Goal: Information Seeking & Learning: Learn about a topic

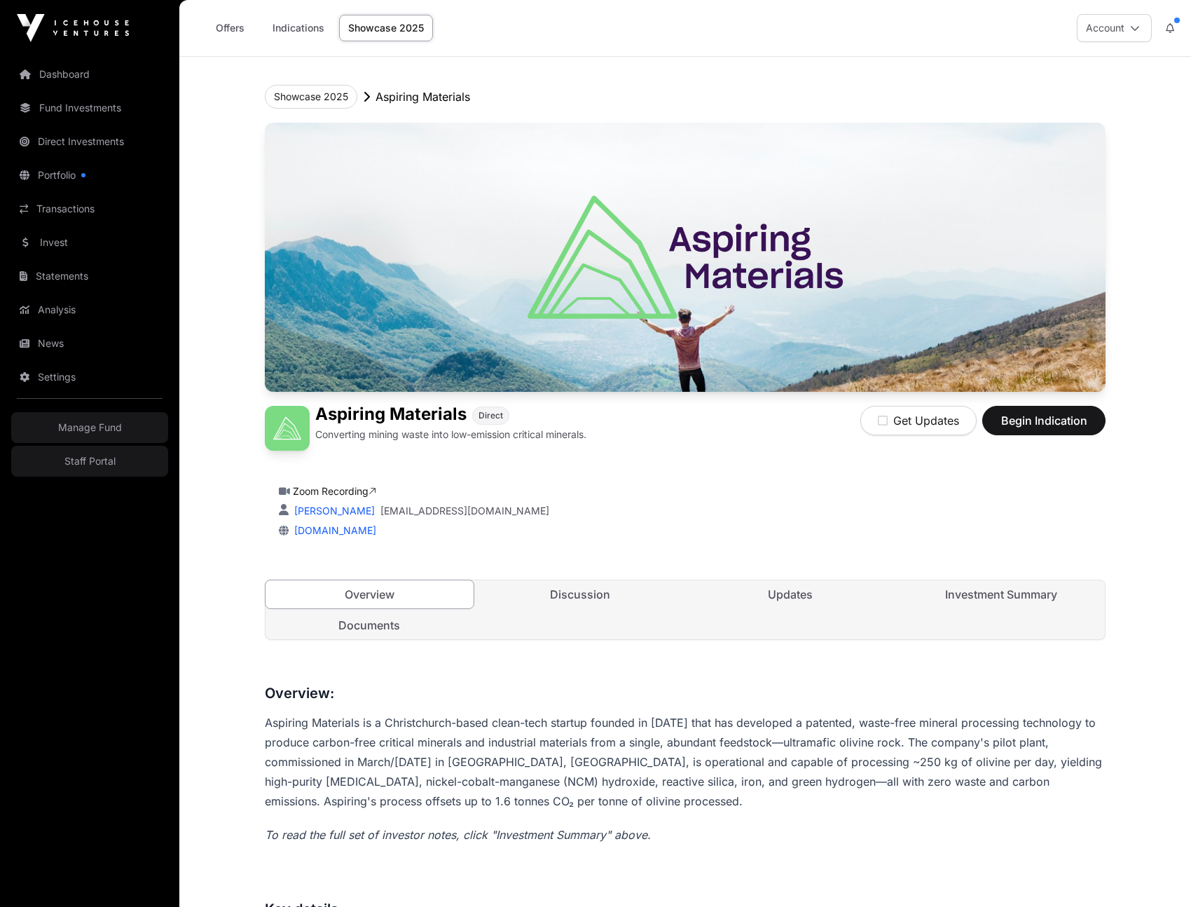
click at [997, 593] on link "Investment Summary" at bounding box center [1002, 594] width 208 height 28
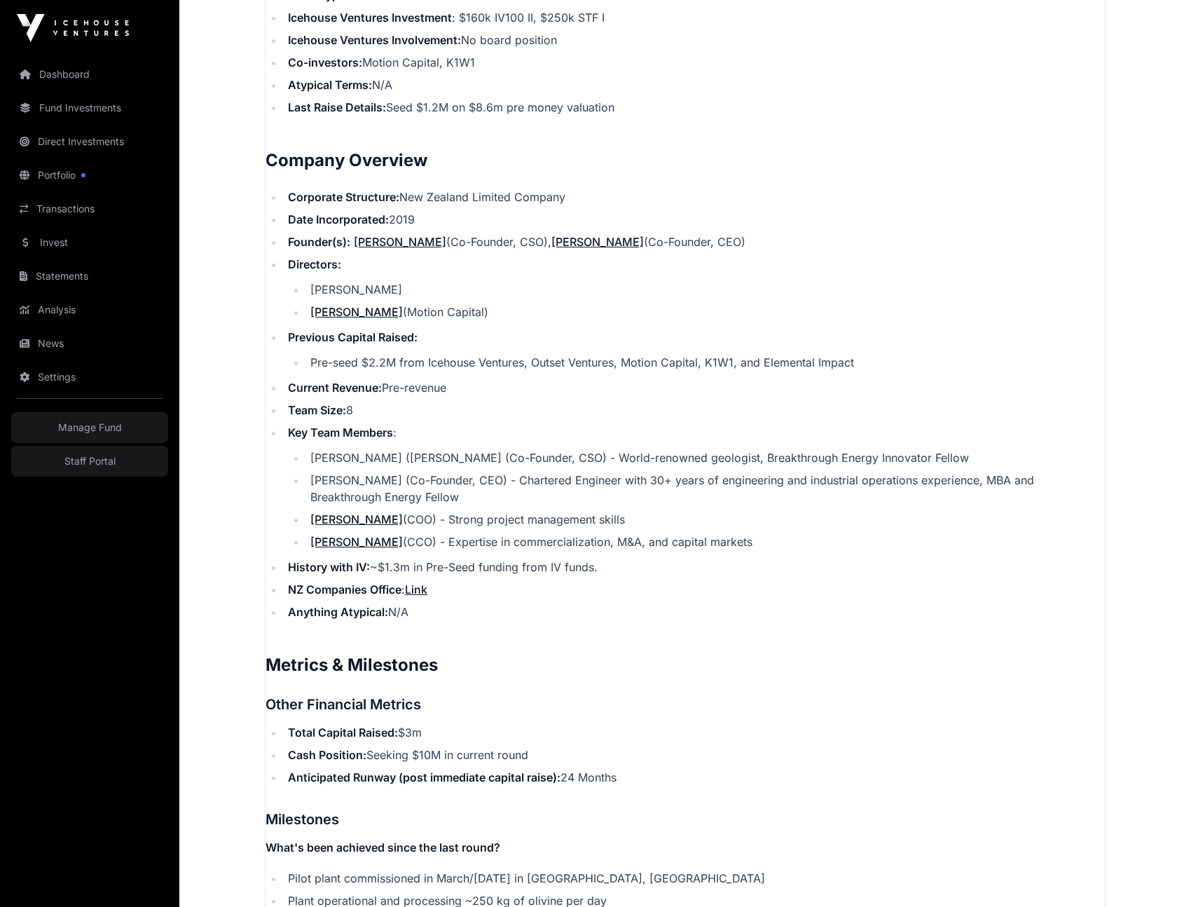
scroll to position [1705, 0]
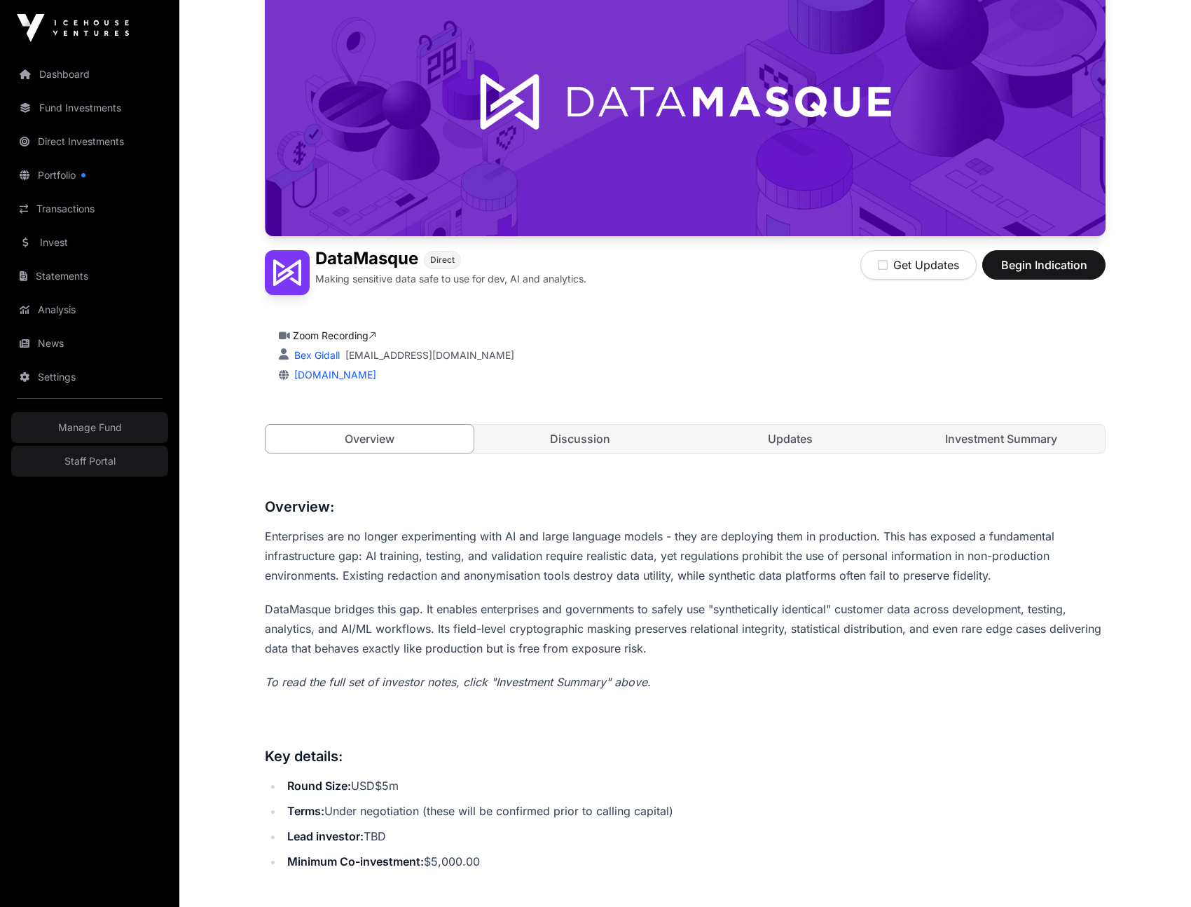
scroll to position [163, 0]
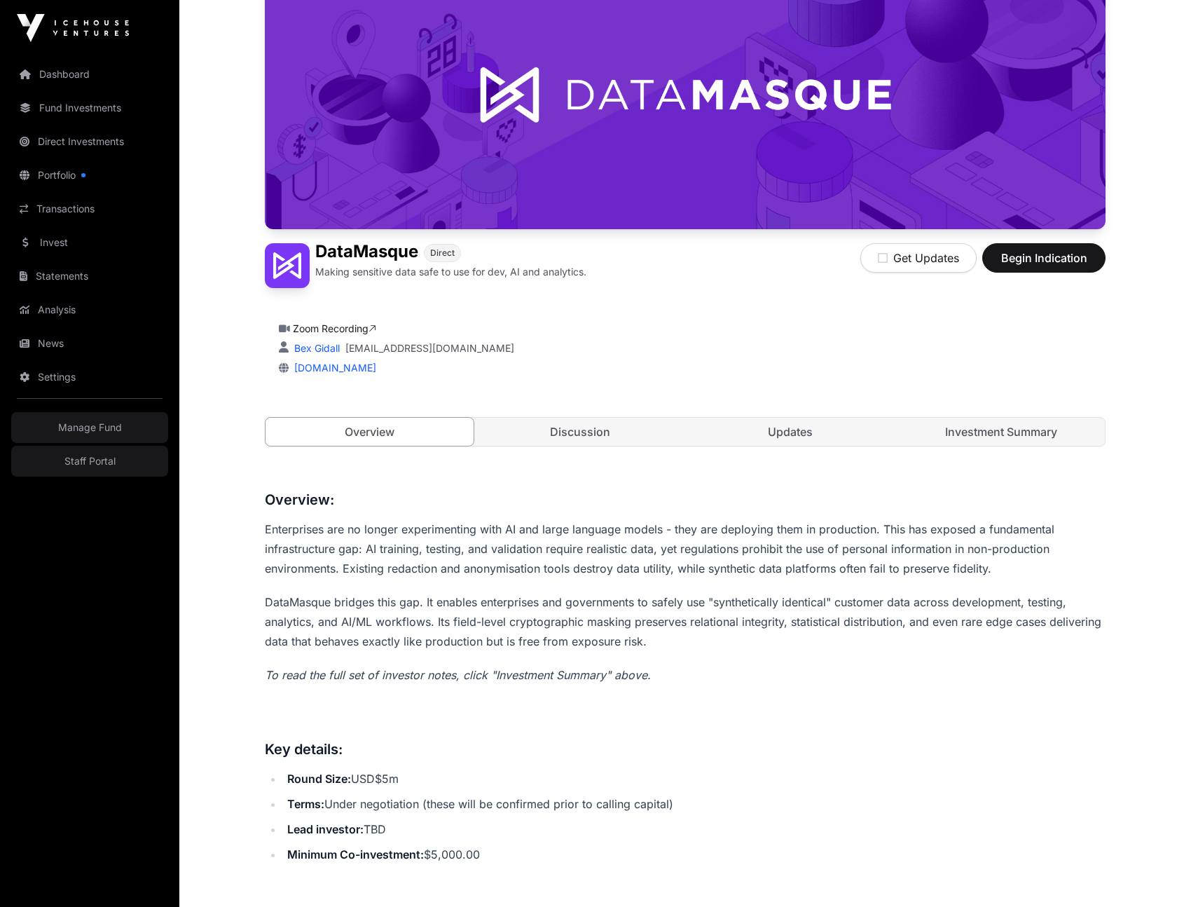
click at [968, 432] on link "Investment Summary" at bounding box center [1002, 432] width 208 height 28
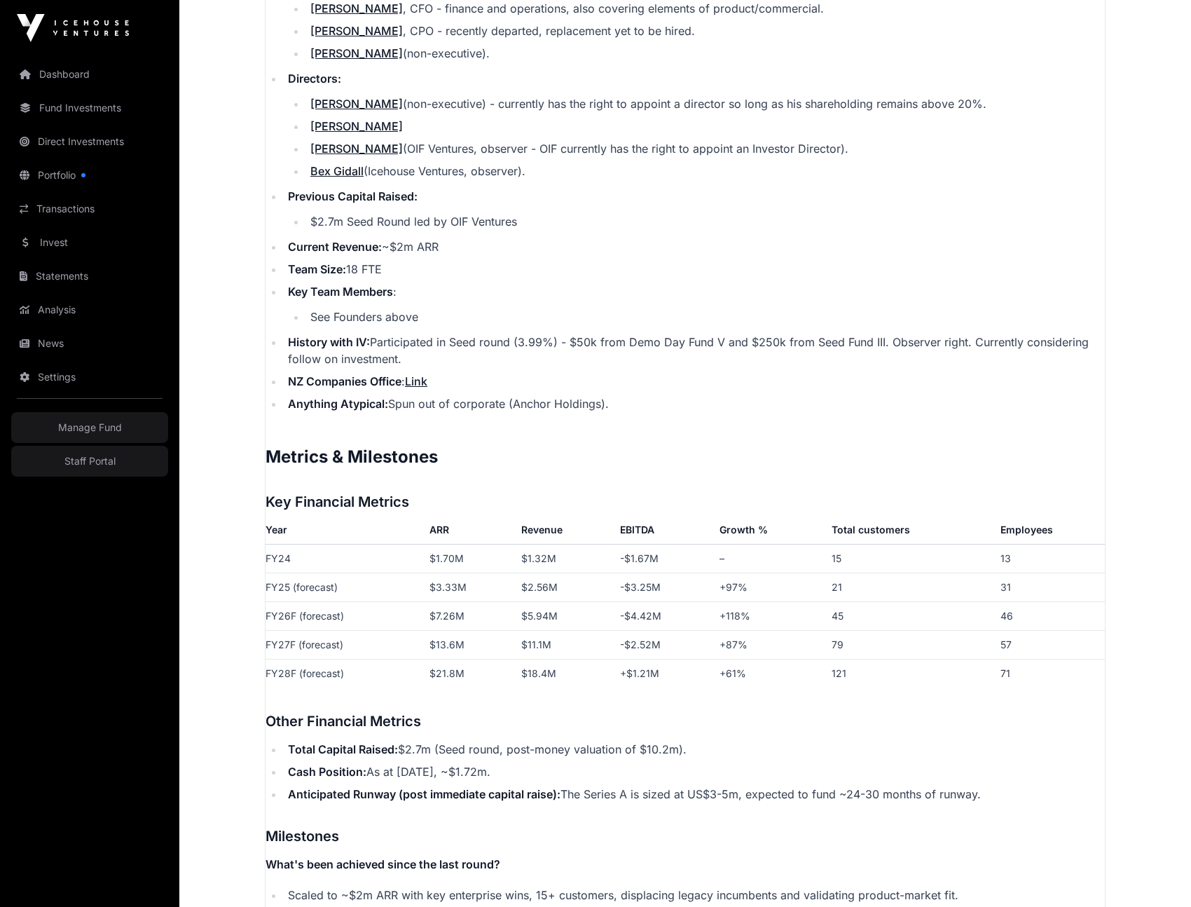
scroll to position [1759, 0]
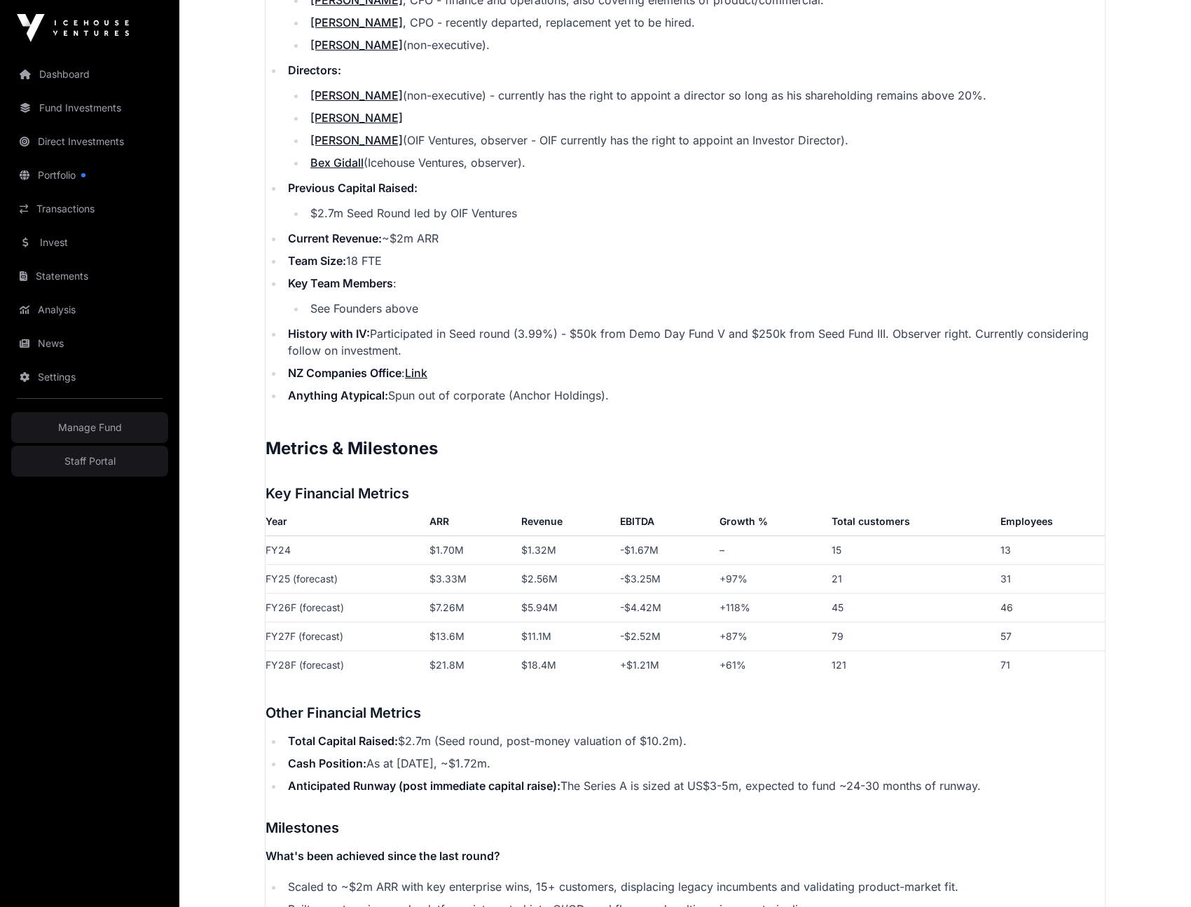
scroll to position [163, 0]
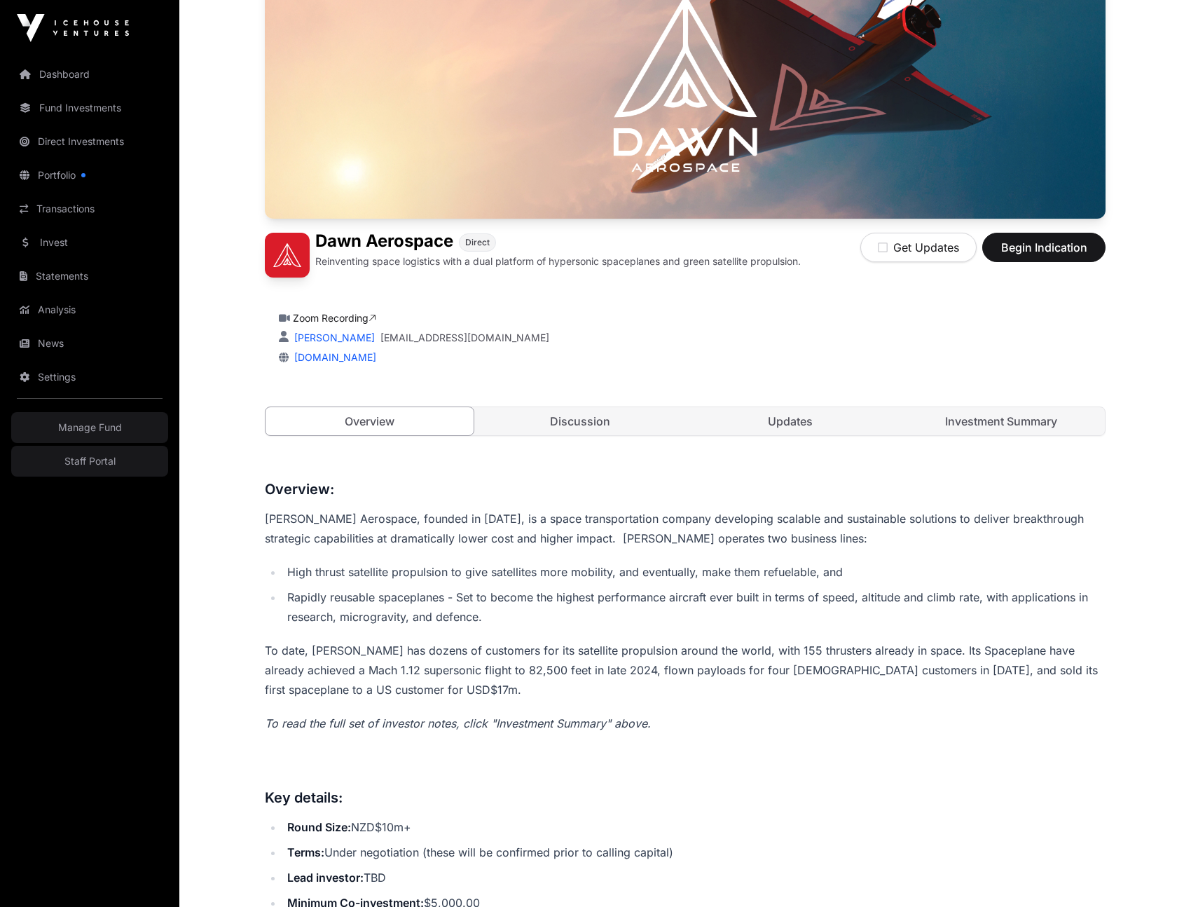
scroll to position [36, 0]
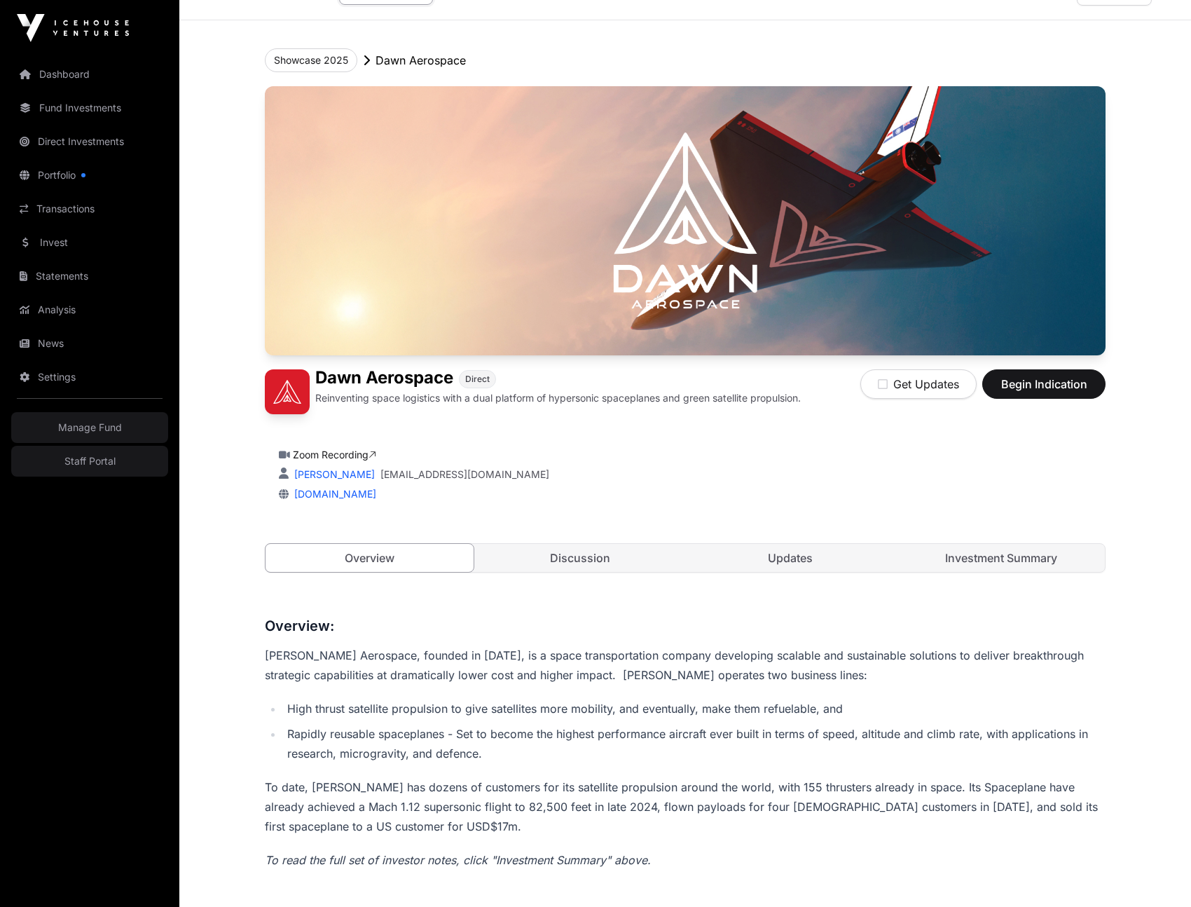
click at [1023, 579] on div "Dawn Aerospace Direct Reinventing space logistics with a dual platform of hyper…" at bounding box center [685, 343] width 841 height 514
click at [1009, 565] on link "Investment Summary" at bounding box center [1002, 558] width 208 height 28
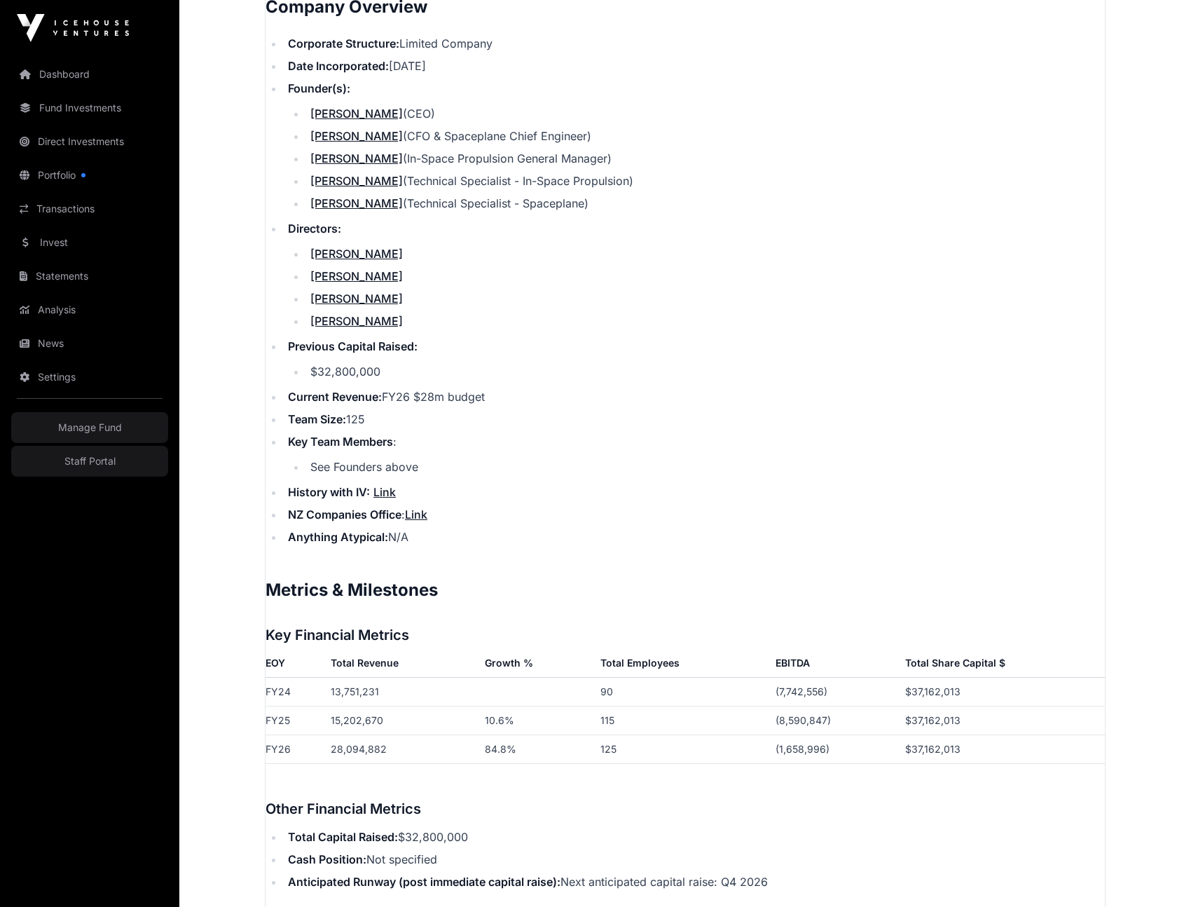
scroll to position [1721, 0]
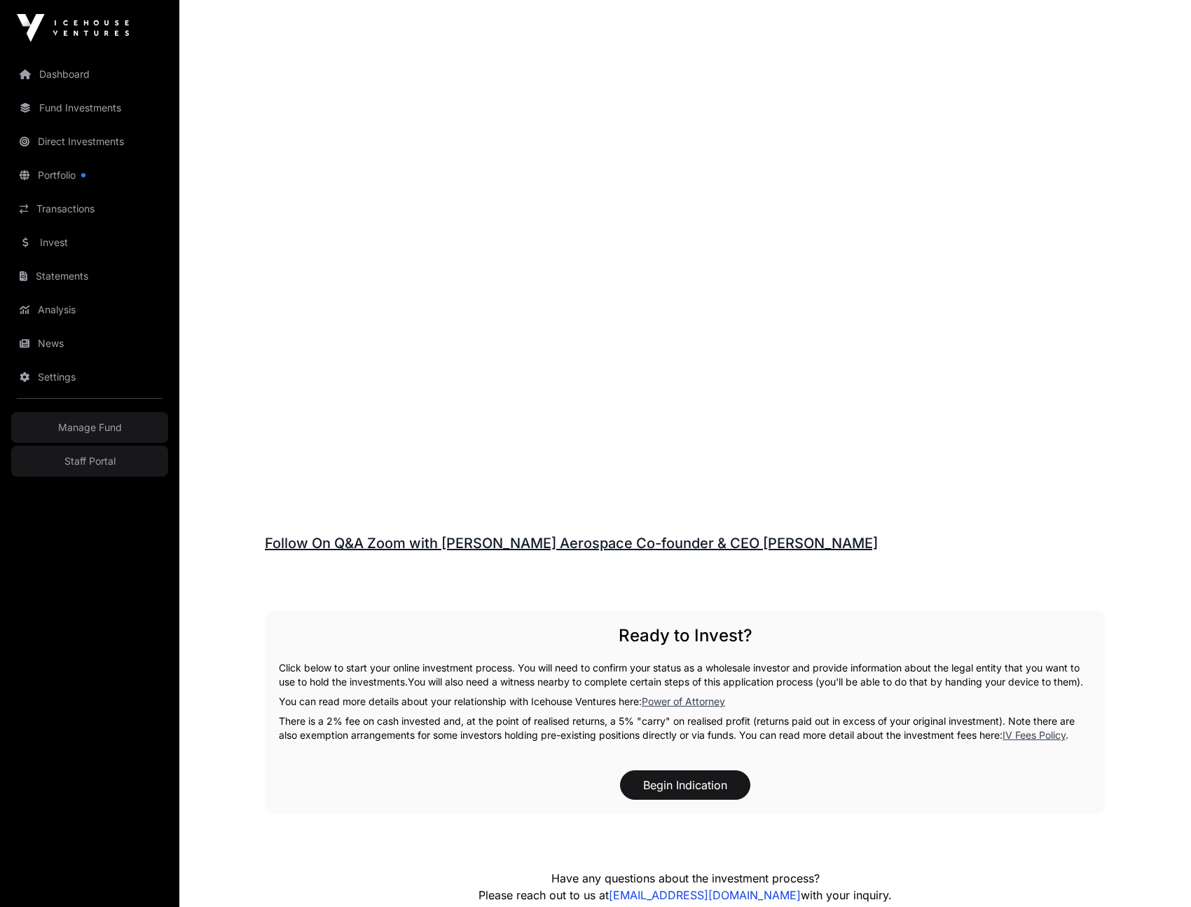
scroll to position [36, 0]
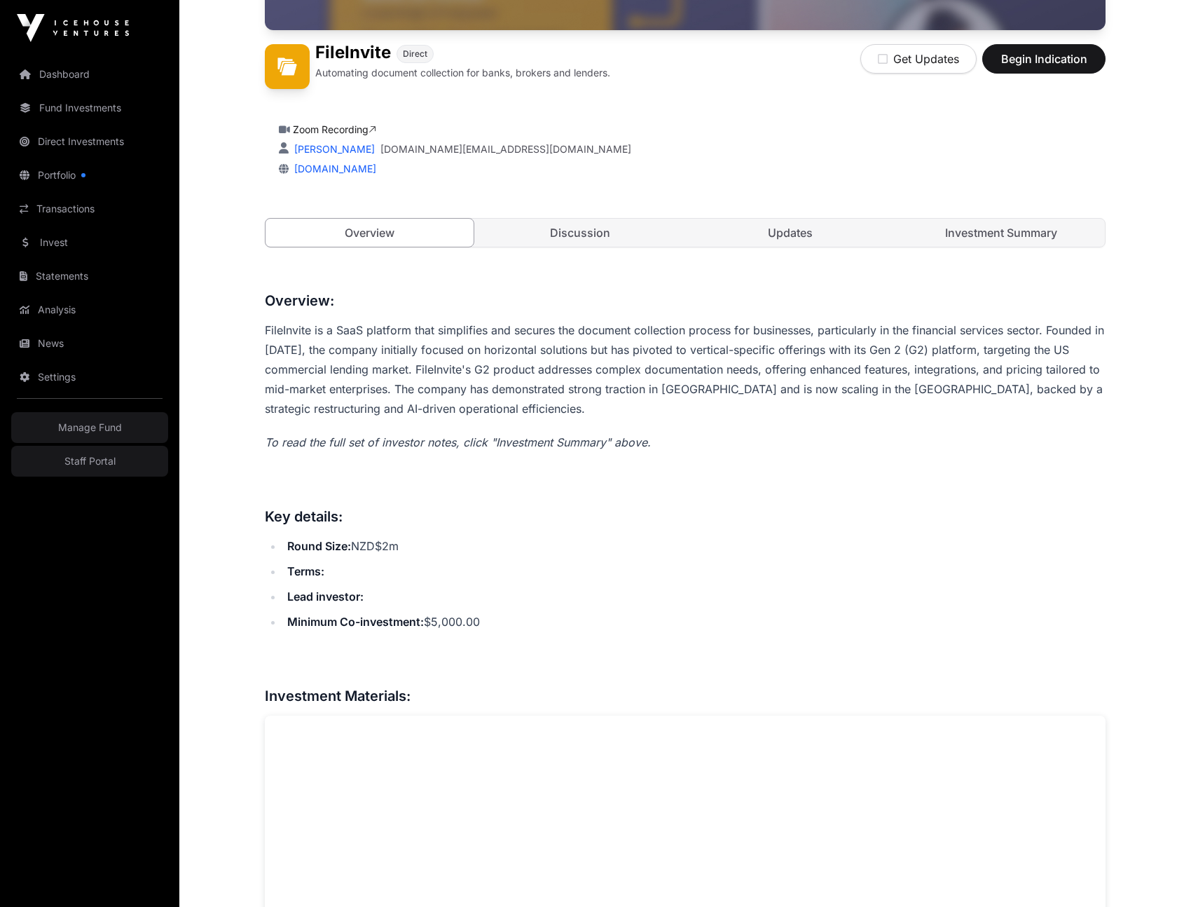
scroll to position [561, 0]
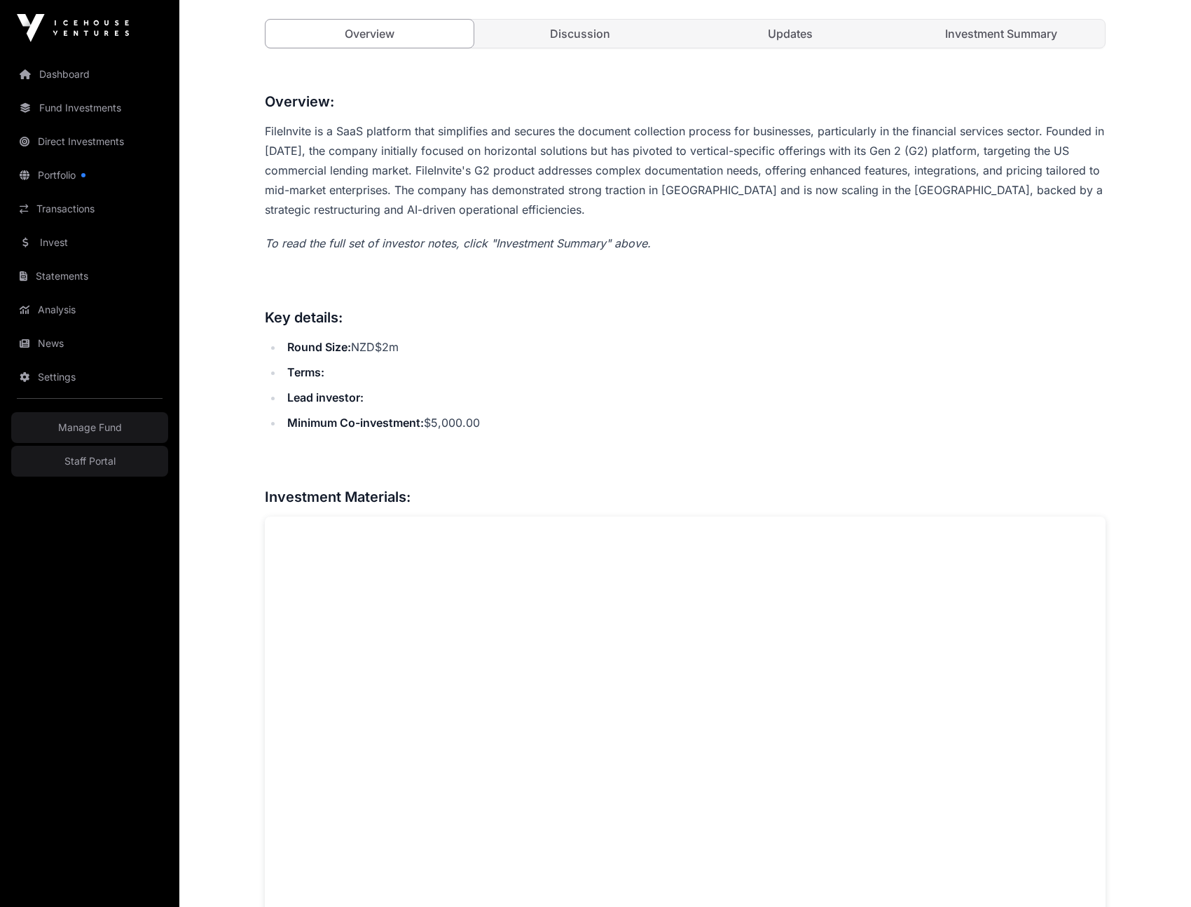
click at [1021, 39] on link "Investment Summary" at bounding box center [1002, 34] width 208 height 28
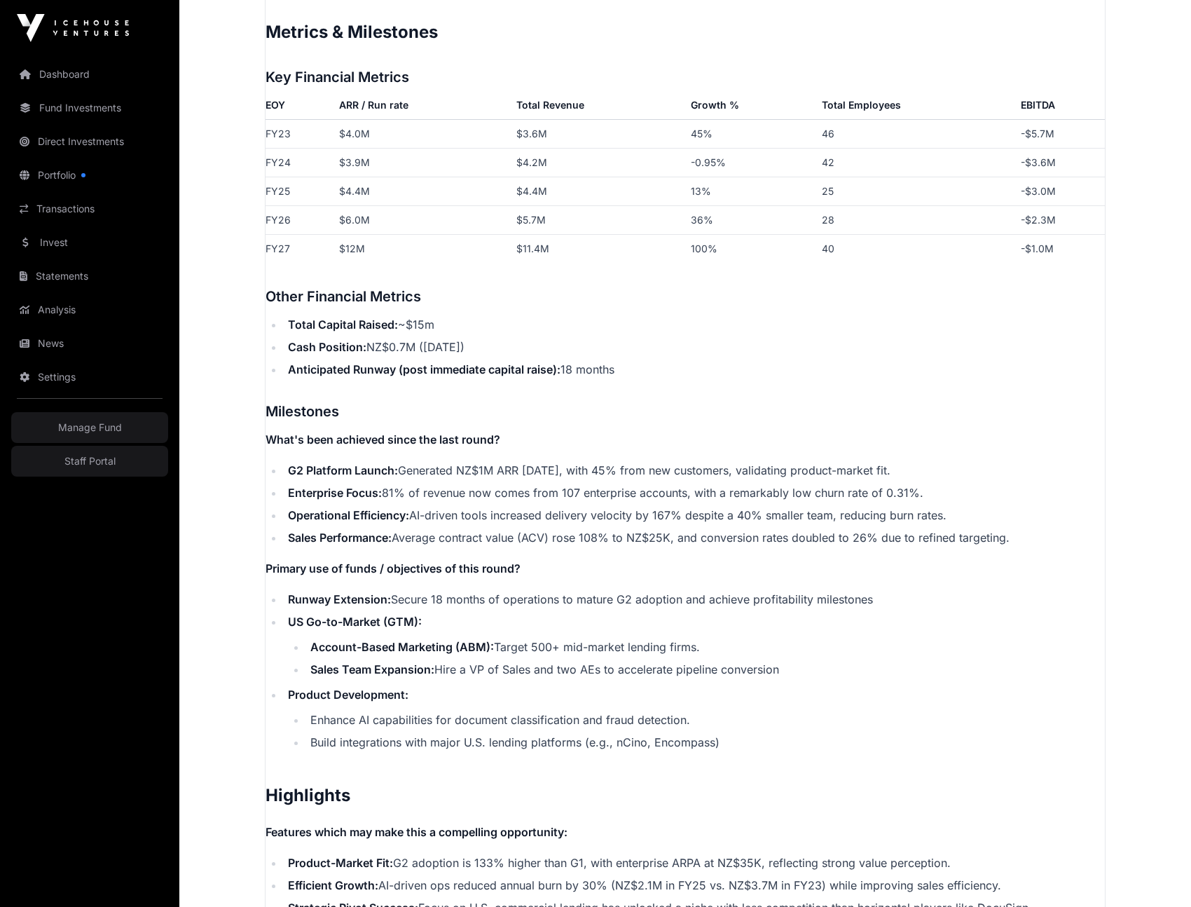
scroll to position [2122, 0]
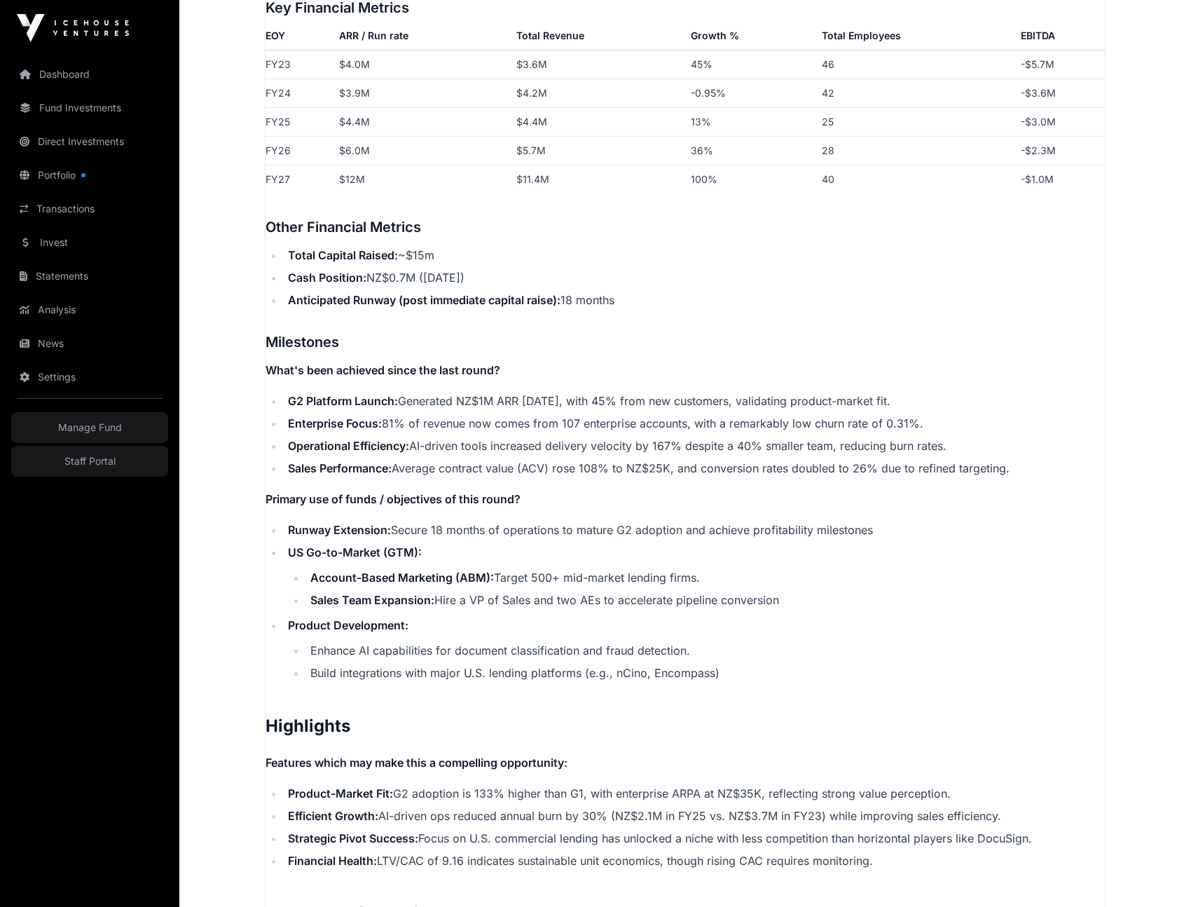
scroll to position [561, 0]
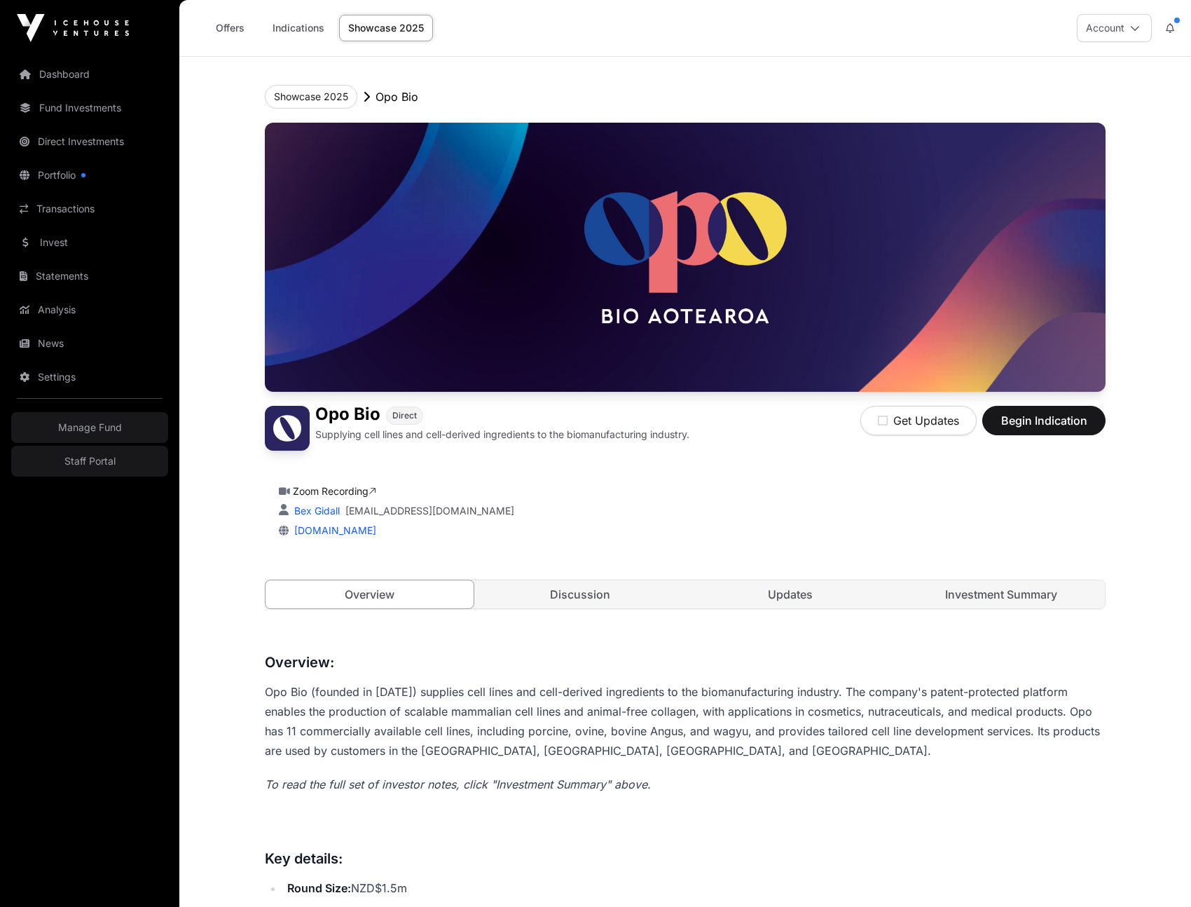
click at [979, 593] on link "Investment Summary" at bounding box center [1002, 594] width 208 height 28
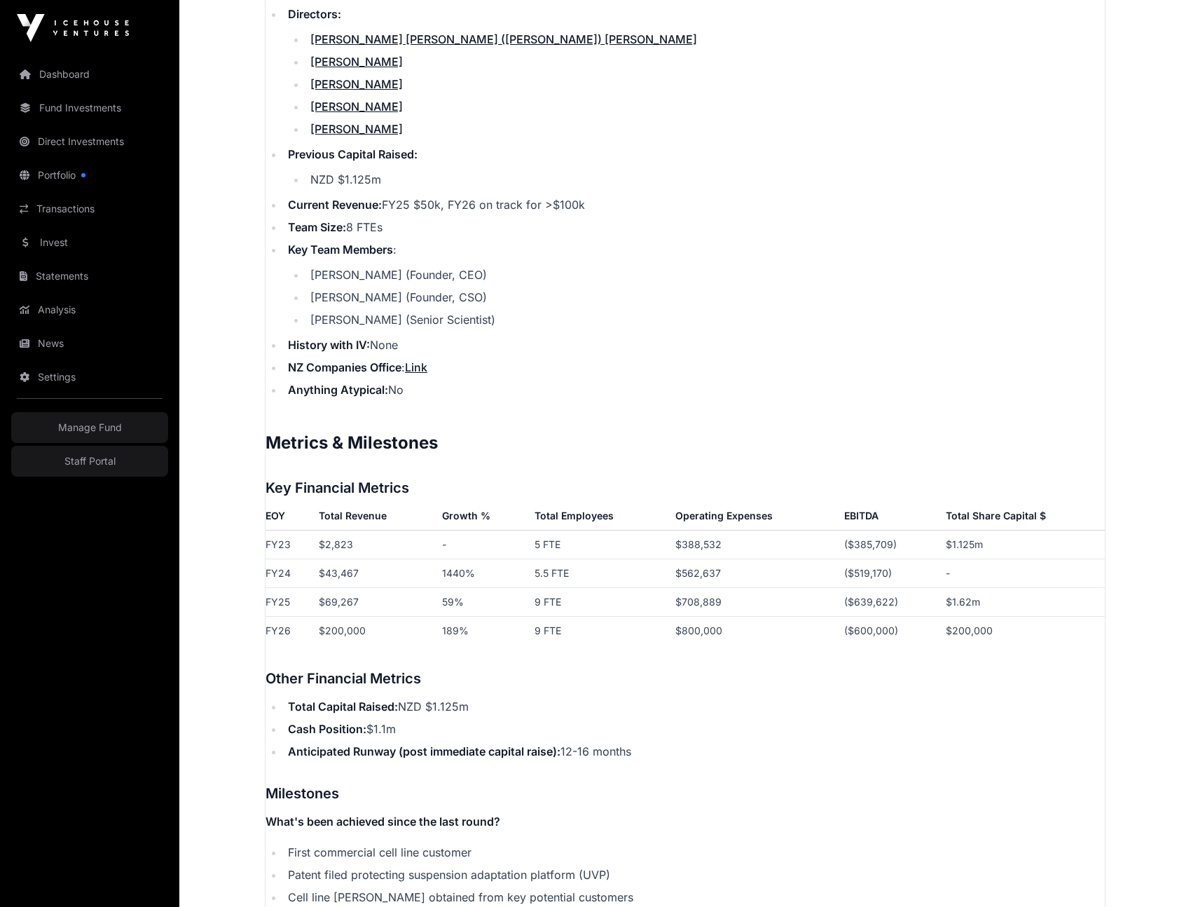
scroll to position [1749, 0]
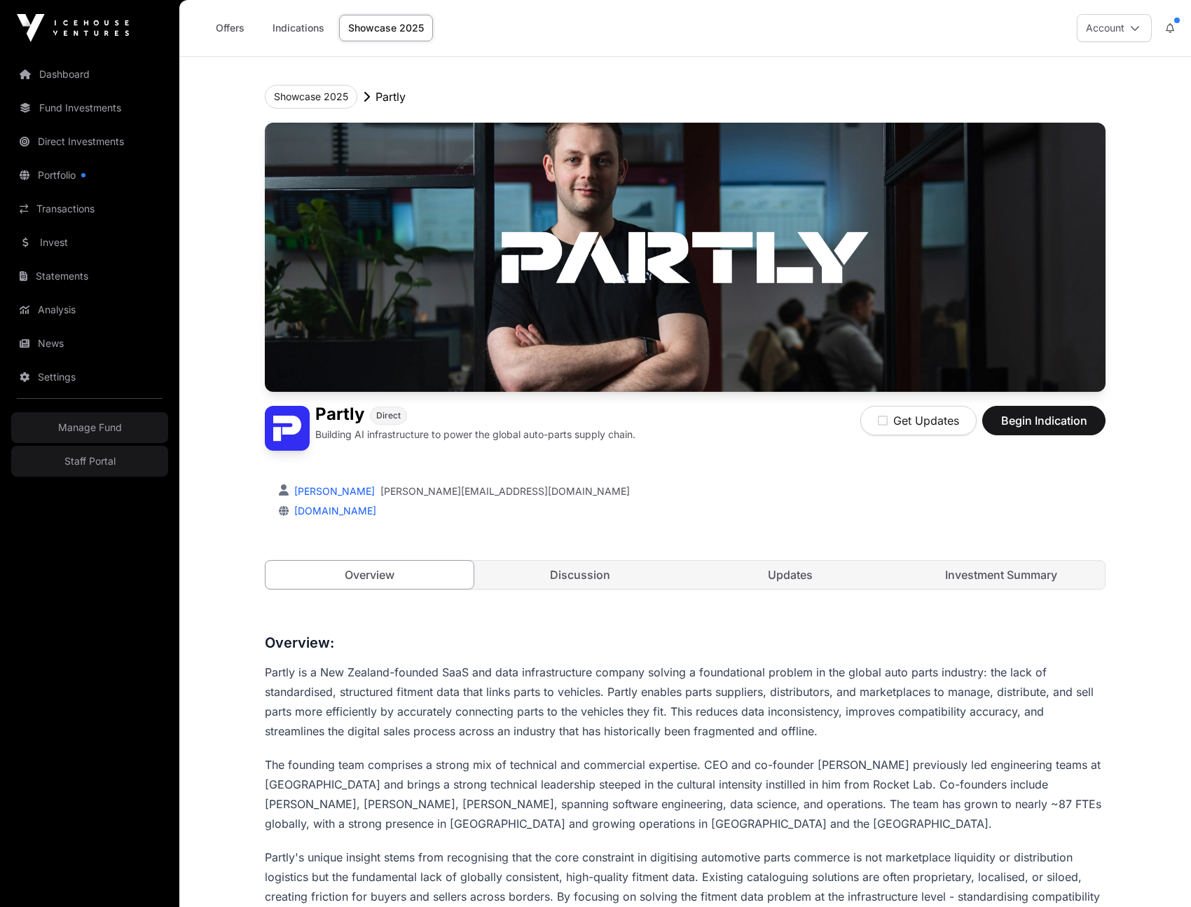
click at [1005, 572] on link "Investment Summary" at bounding box center [1002, 575] width 208 height 28
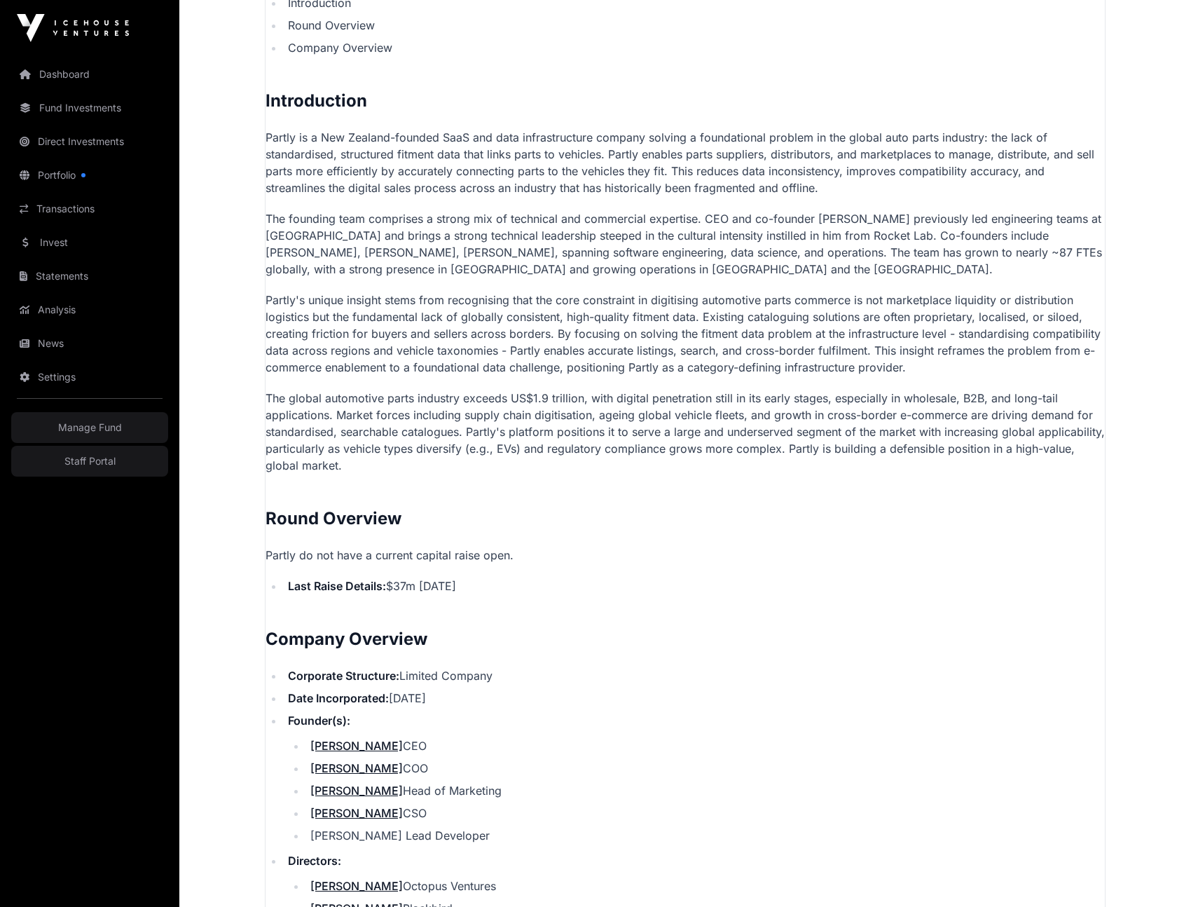
scroll to position [1417, 0]
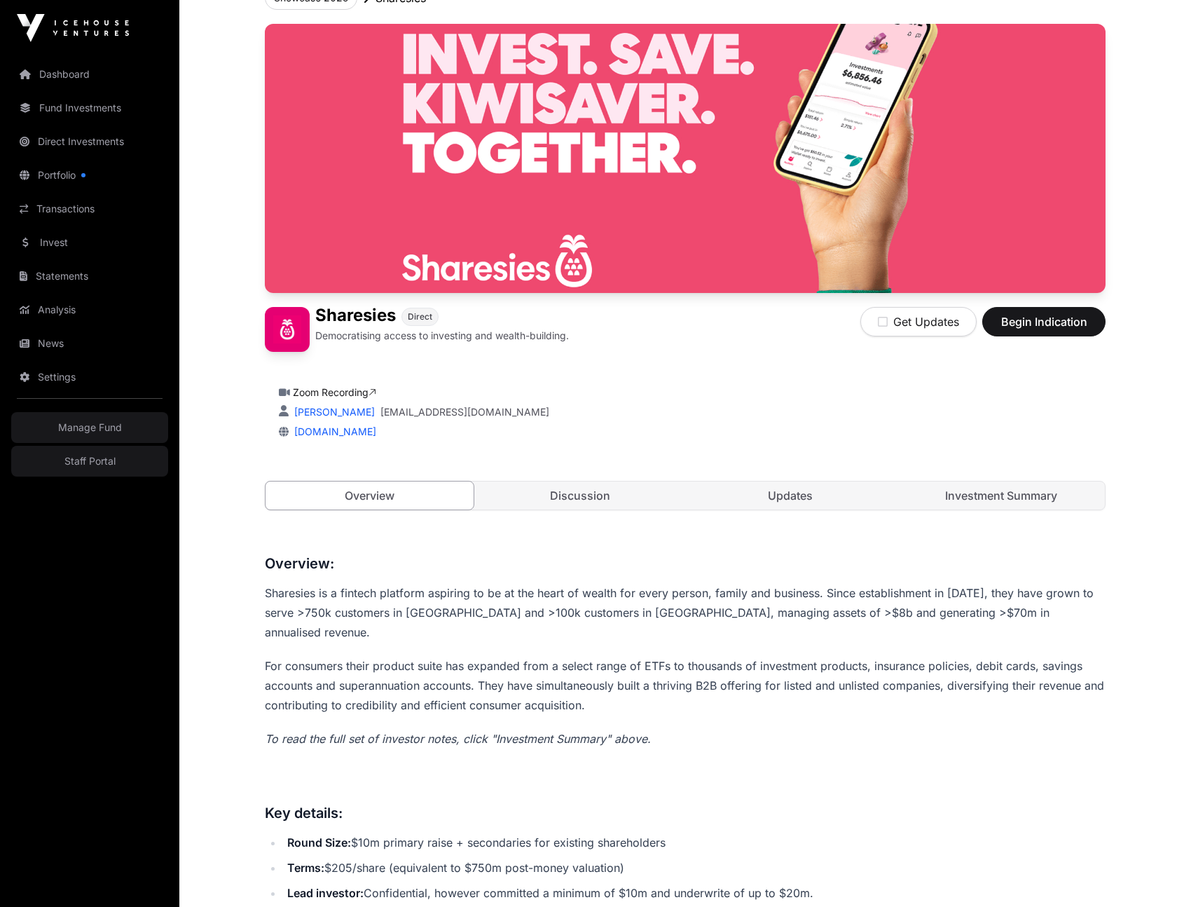
scroll to position [123, 0]
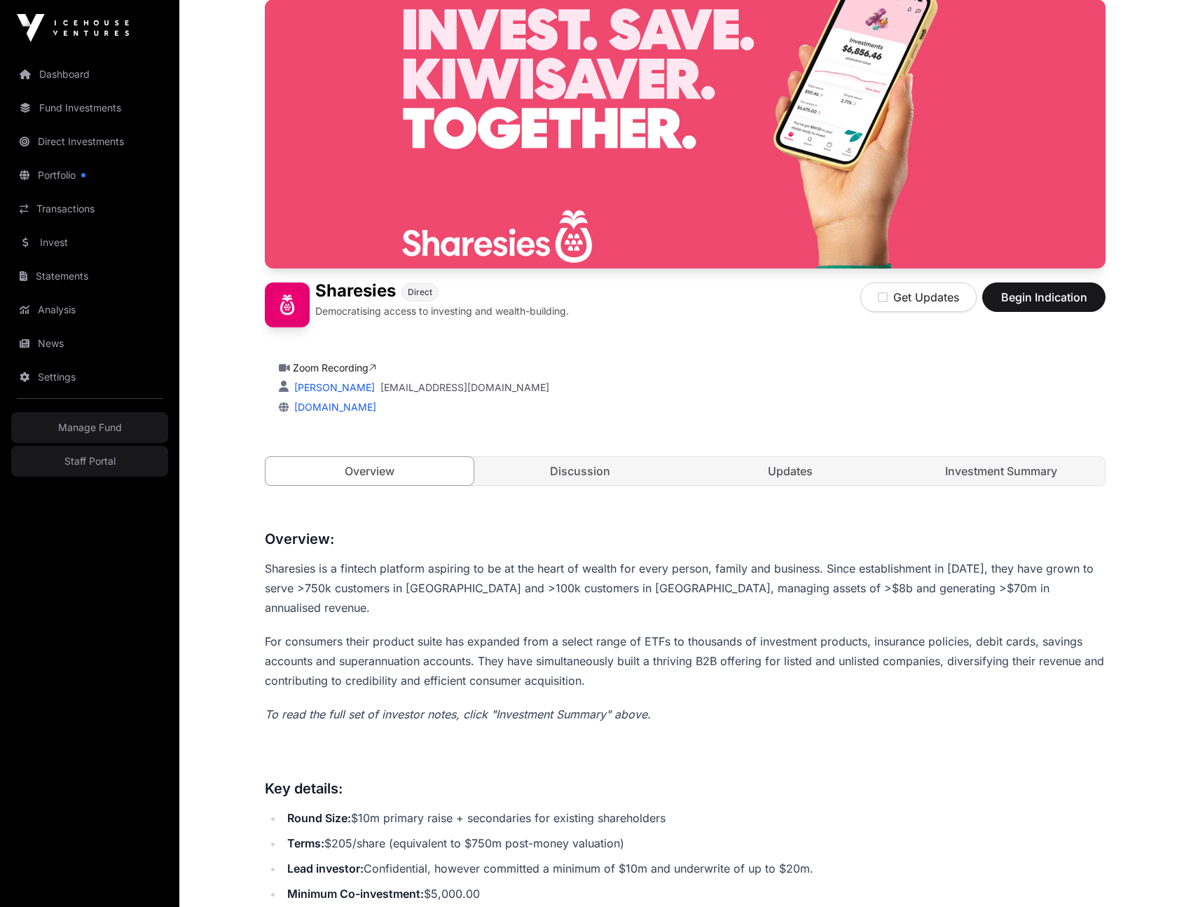
click at [1019, 474] on link "Investment Summary" at bounding box center [1002, 471] width 208 height 28
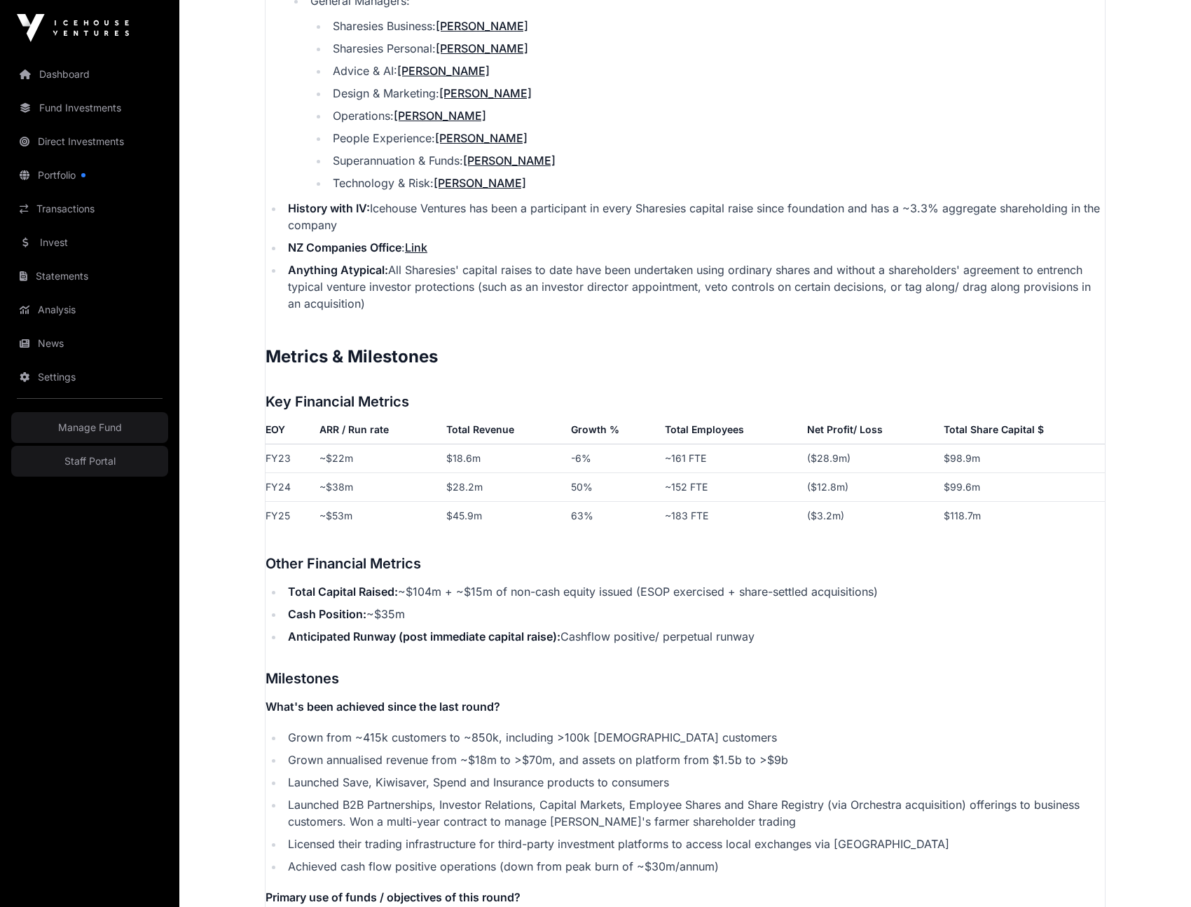
scroll to position [2078, 0]
